Goal: Navigation & Orientation: Find specific page/section

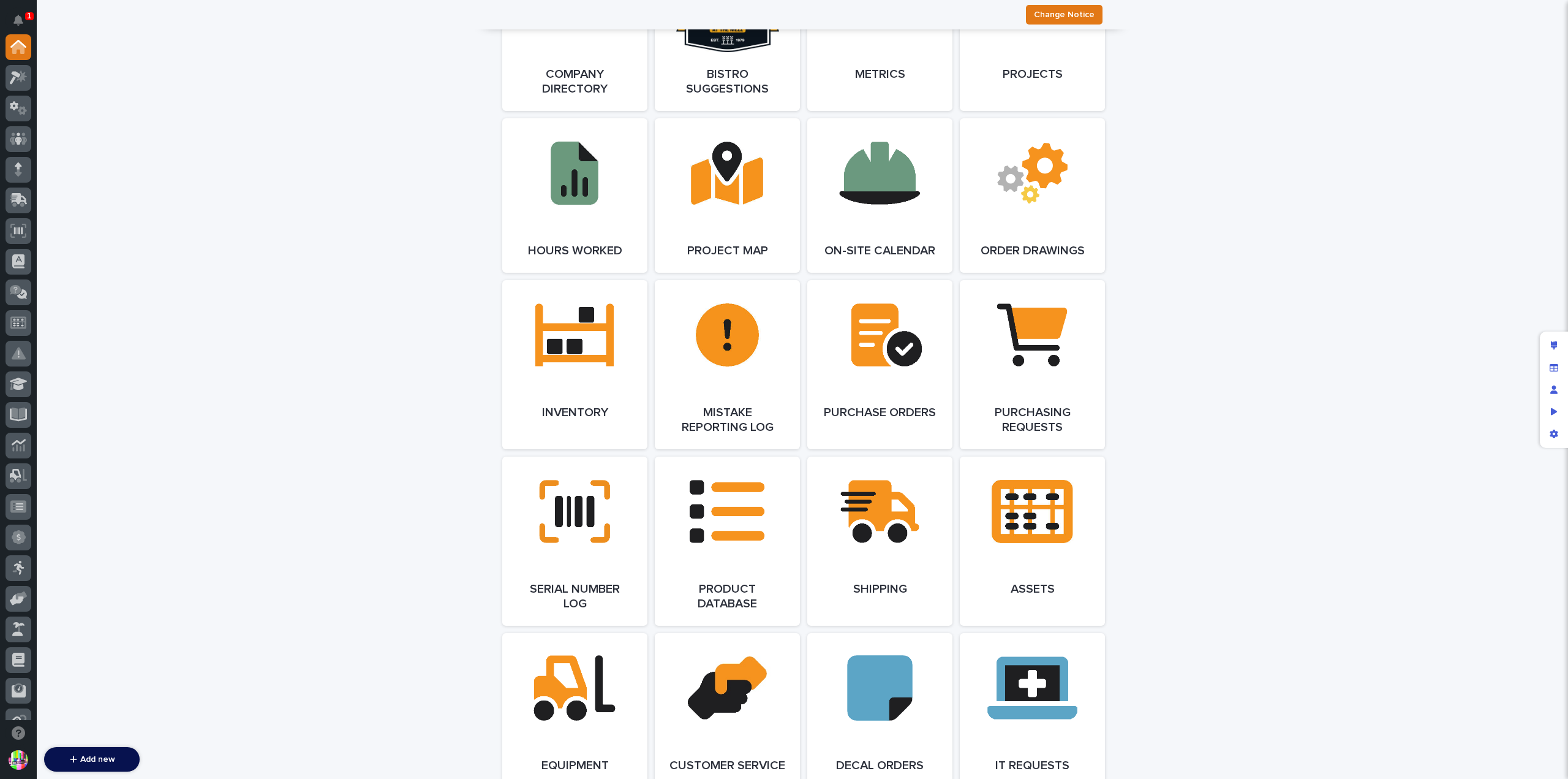
scroll to position [1286, 0]
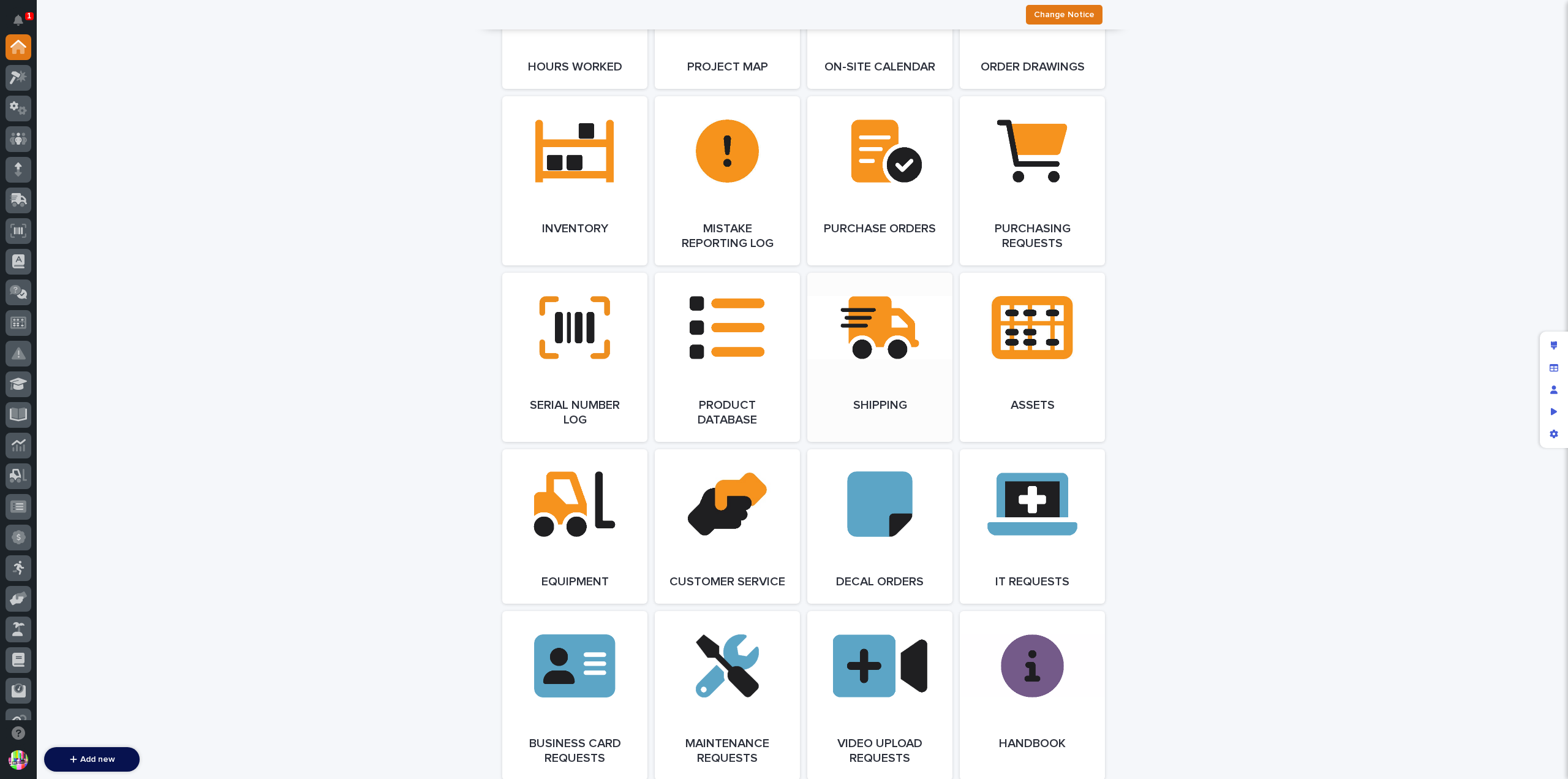
click at [901, 338] on link "Open Link" at bounding box center [880, 357] width 145 height 169
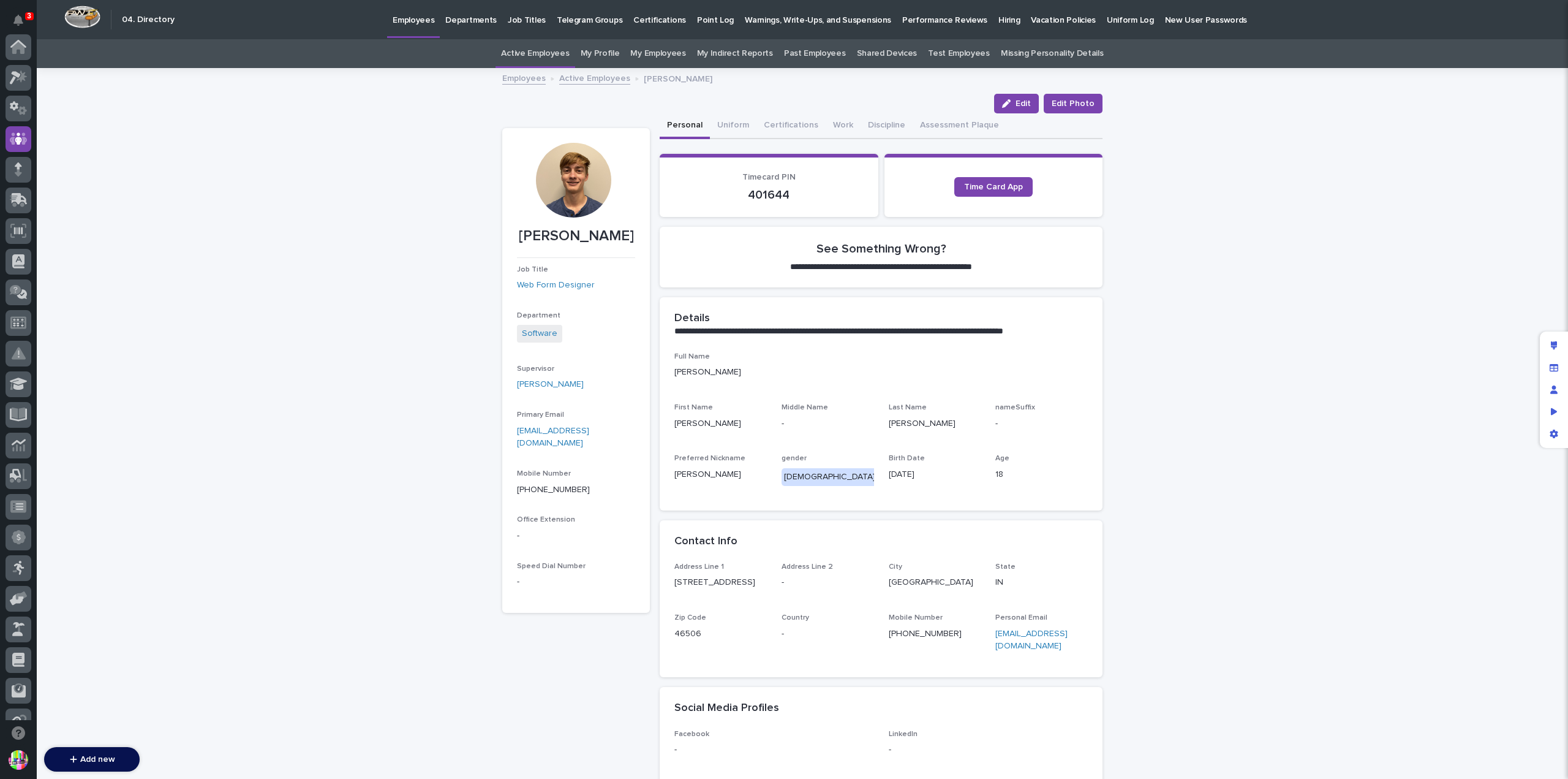
scroll to position [92, 0]
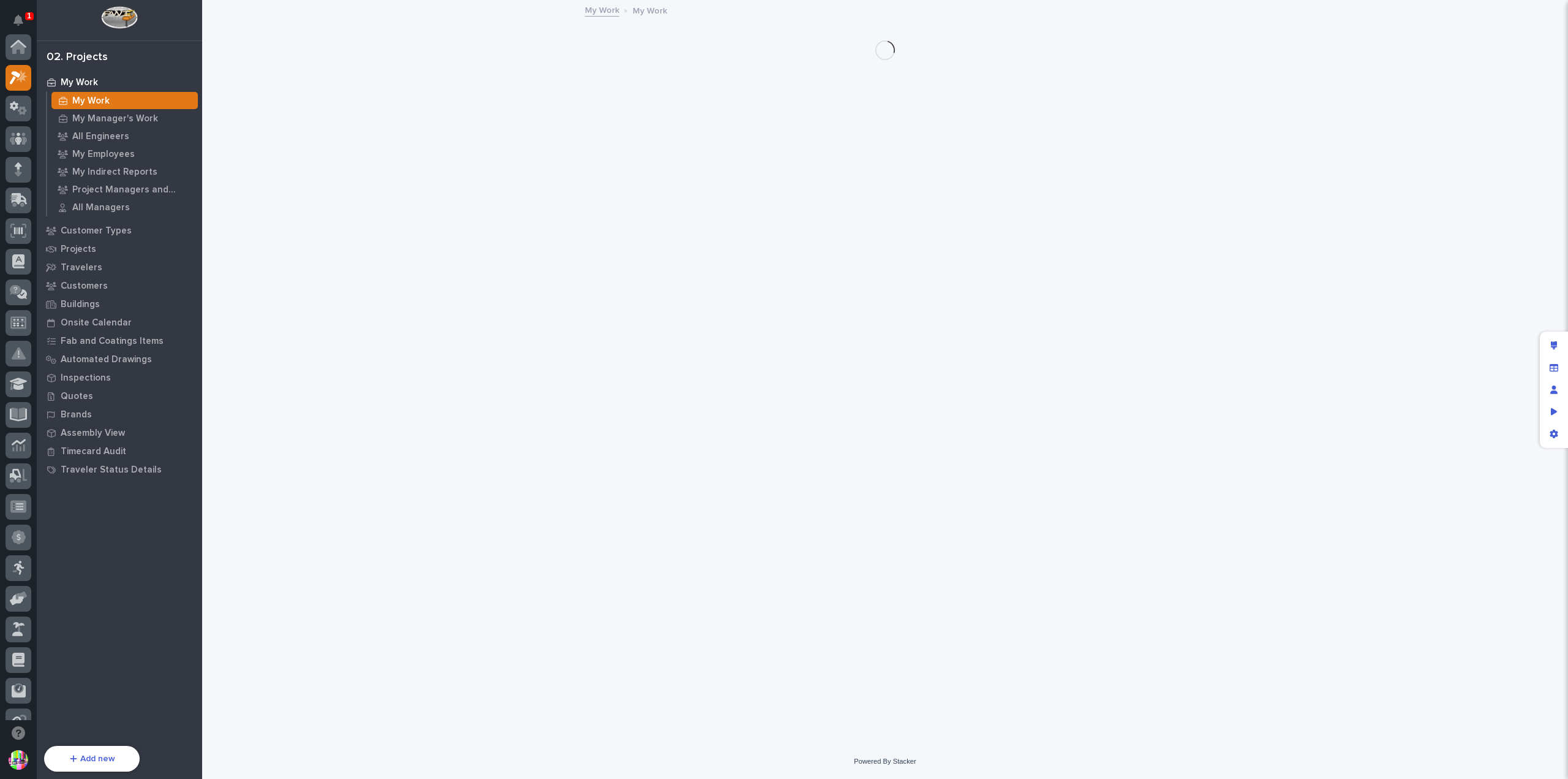
scroll to position [31, 0]
click at [104, 253] on div "Projects" at bounding box center [119, 249] width 159 height 17
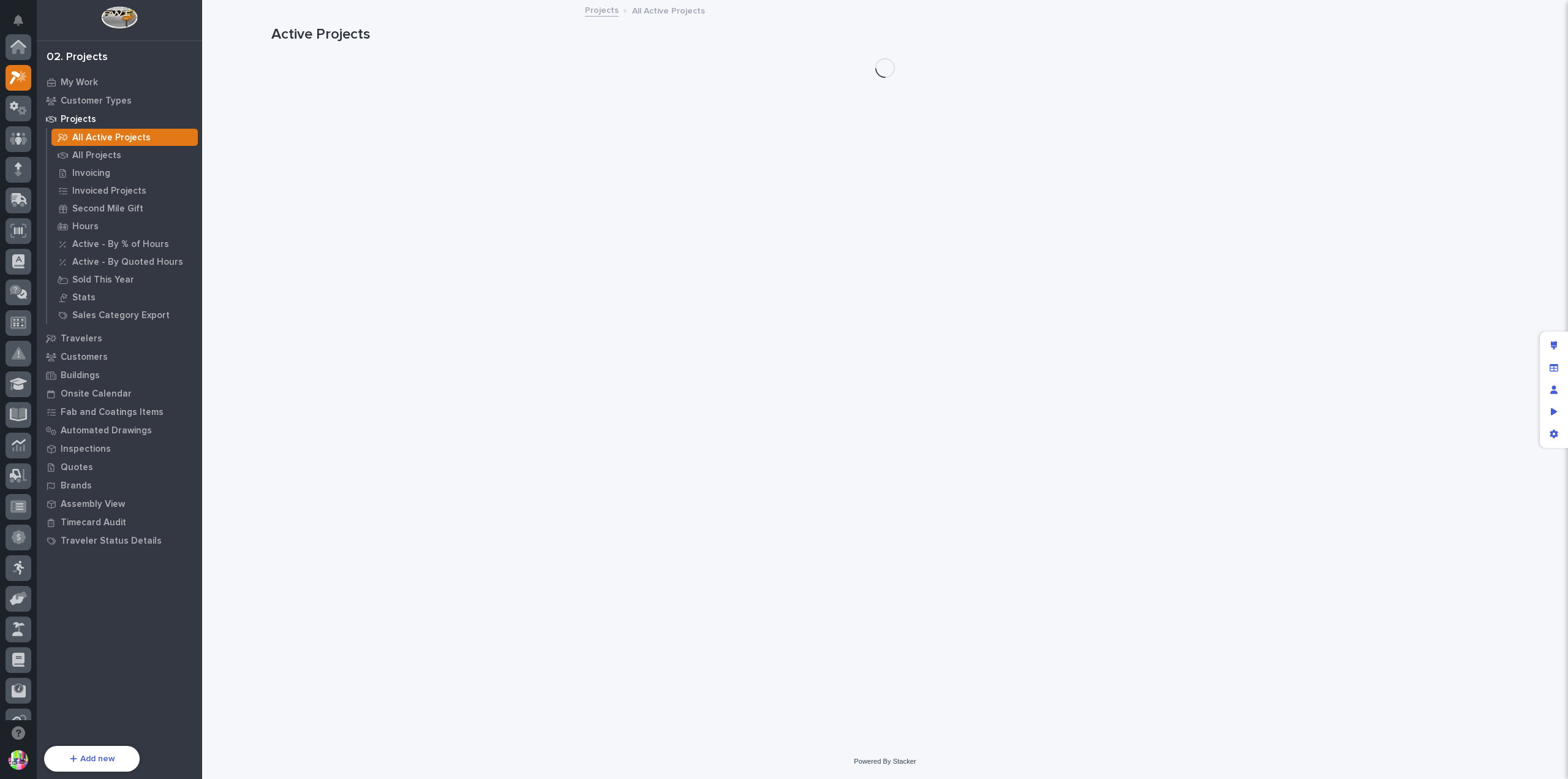
scroll to position [31, 0]
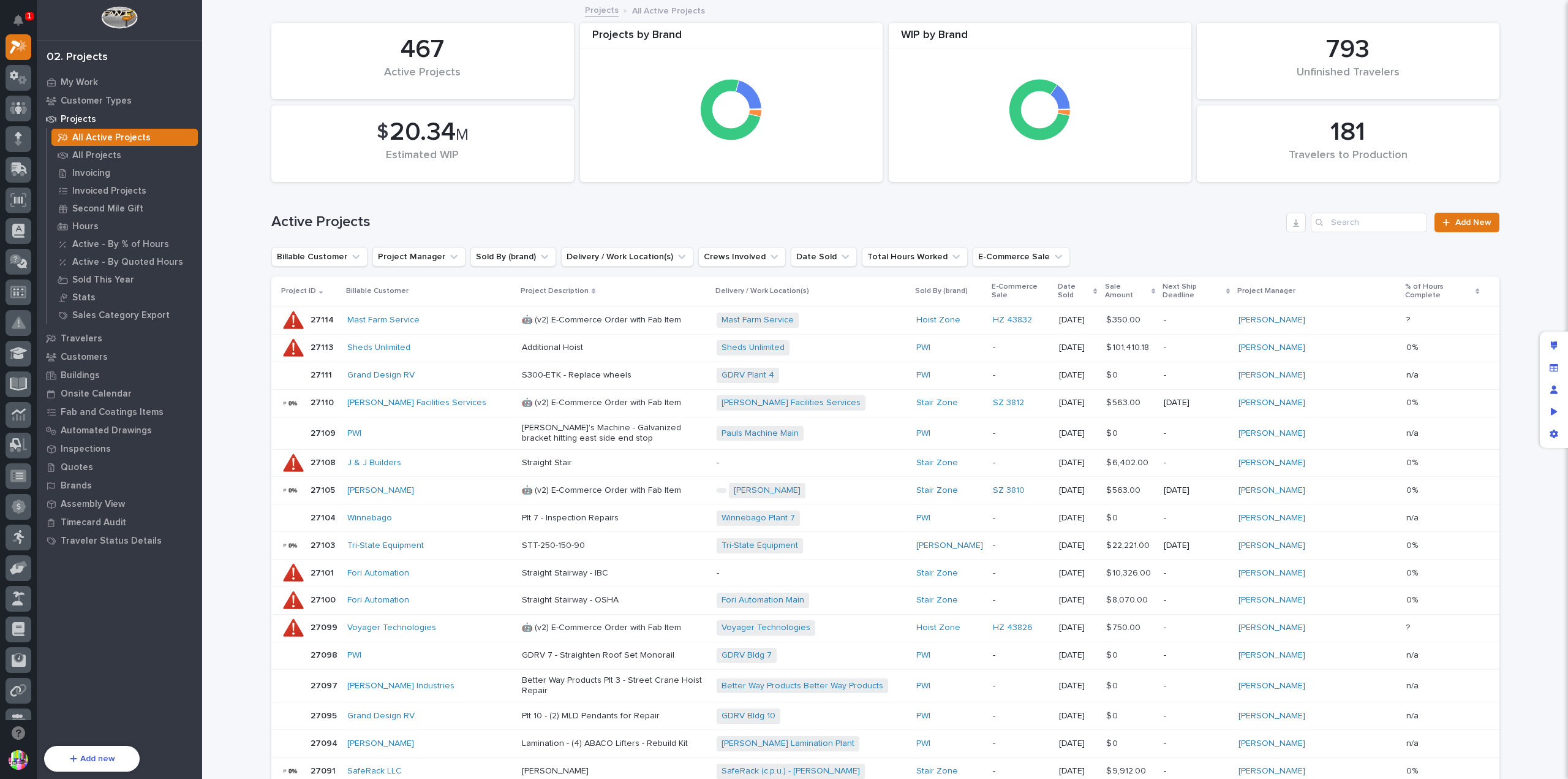
click at [305, 286] on p "Project ID" at bounding box center [298, 291] width 35 height 13
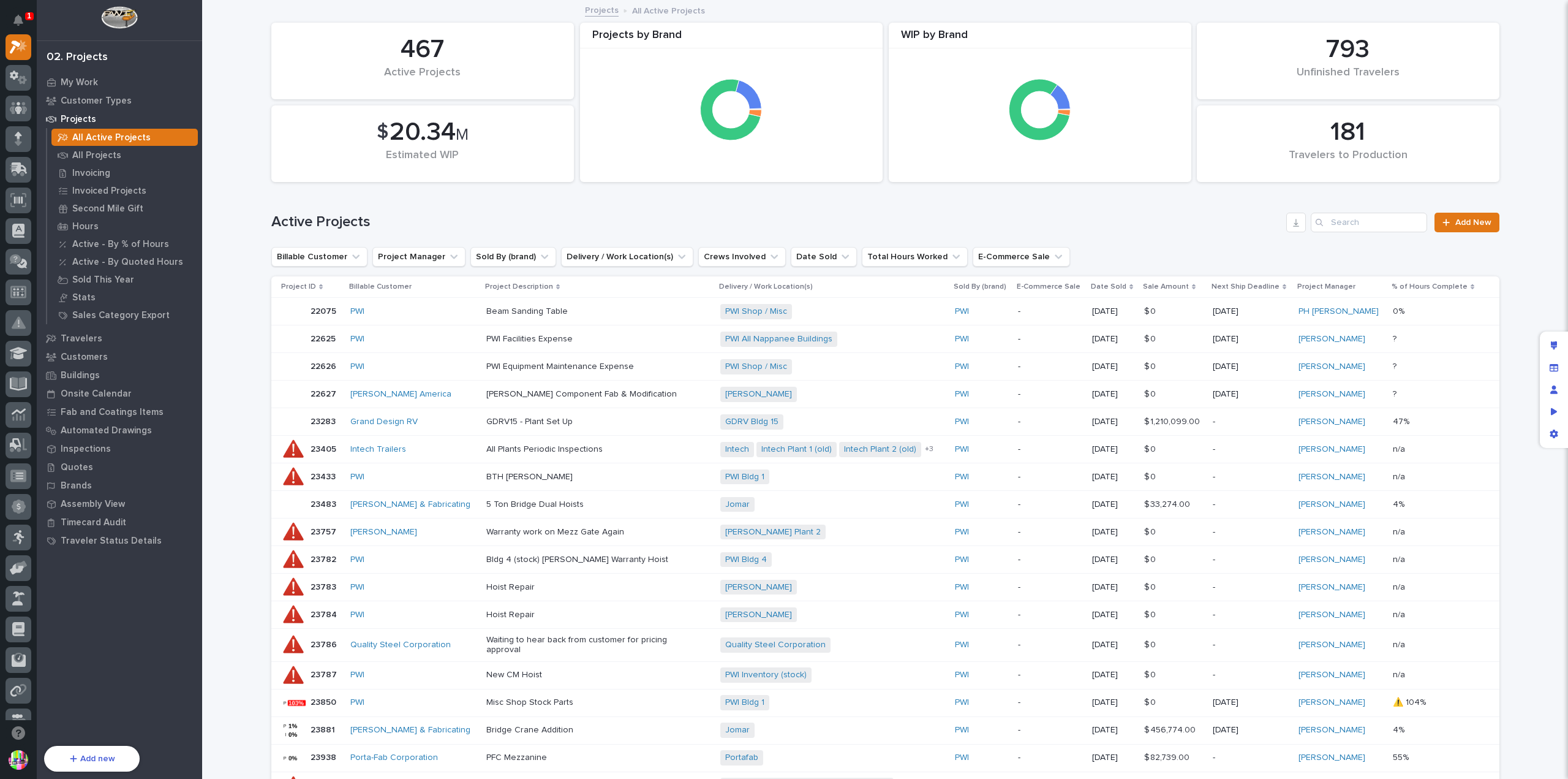
click at [1128, 284] on div "Date Sold" at bounding box center [1113, 287] width 45 height 13
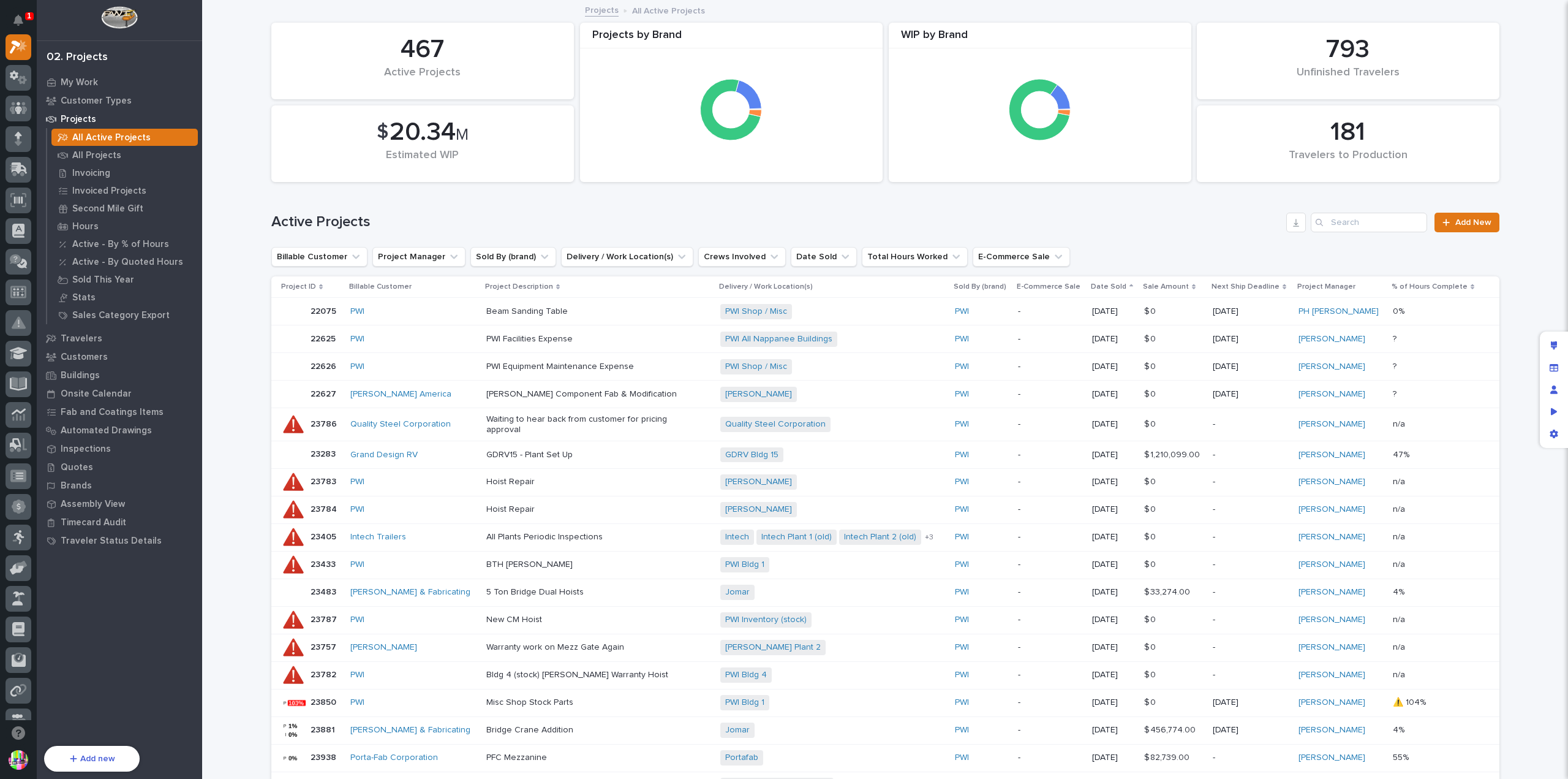
click at [1130, 283] on div "Date Sold" at bounding box center [1113, 287] width 45 height 13
